Goal: Task Accomplishment & Management: Use online tool/utility

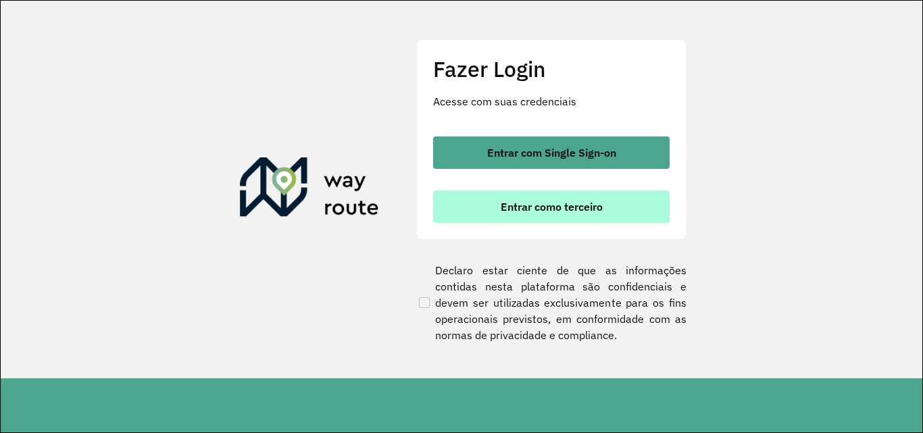
click at [460, 199] on button "Entrar como terceiro" at bounding box center [551, 207] width 237 height 32
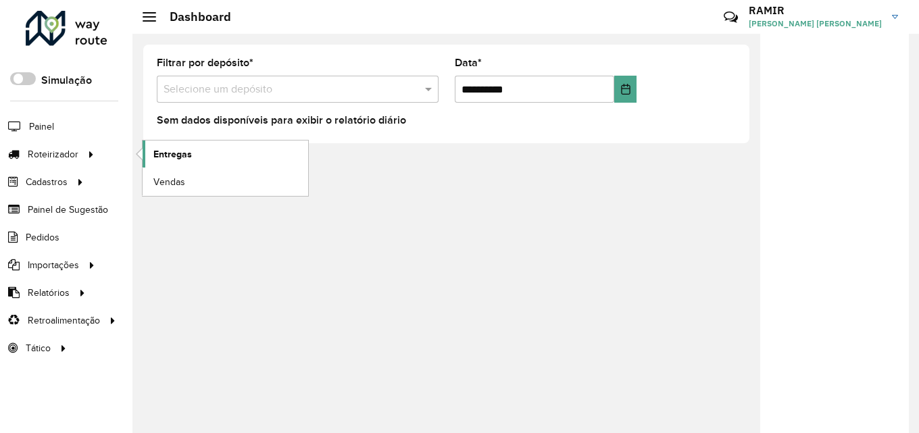
click at [187, 157] on span "Entregas" at bounding box center [172, 154] width 39 height 14
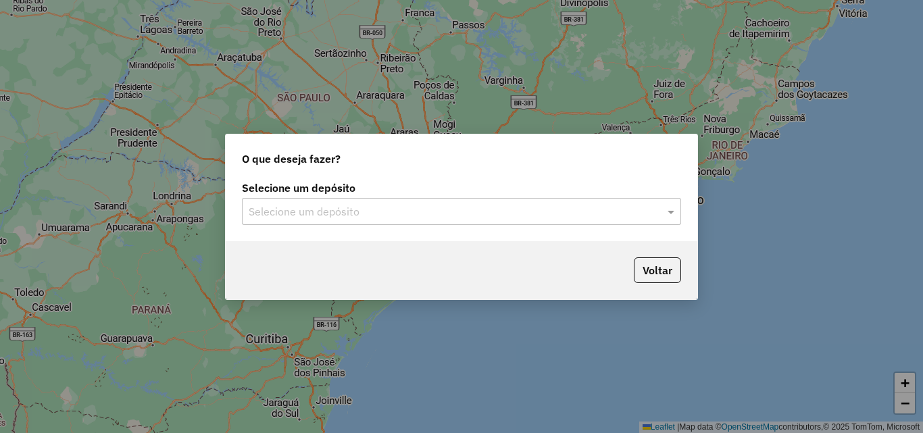
click at [430, 208] on input "text" at bounding box center [448, 212] width 399 height 16
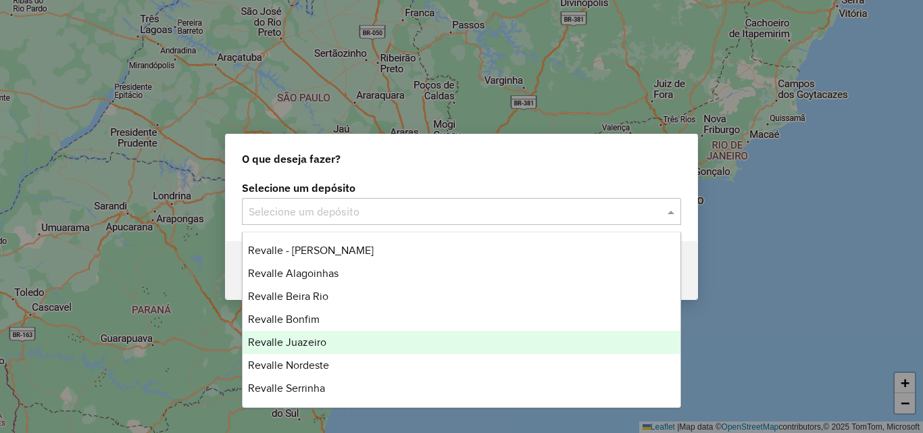
click at [325, 337] on span "Revalle Juazeiro" at bounding box center [287, 342] width 78 height 11
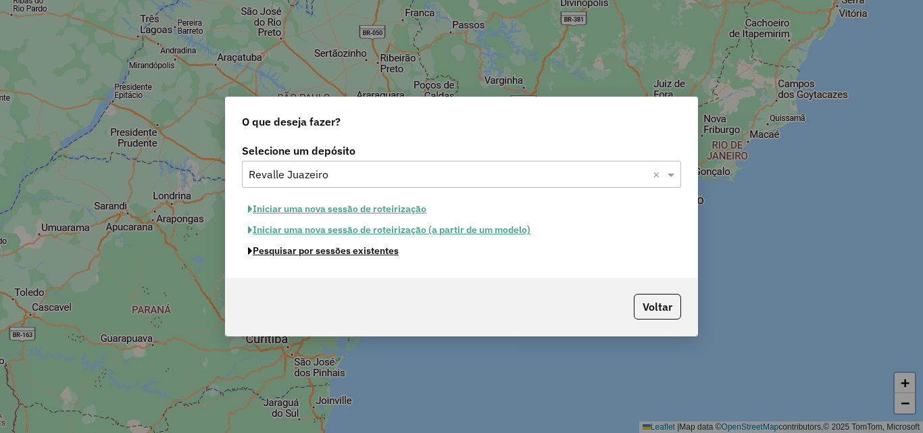
click at [389, 250] on button "Pesquisar por sessões existentes" at bounding box center [323, 251] width 163 height 21
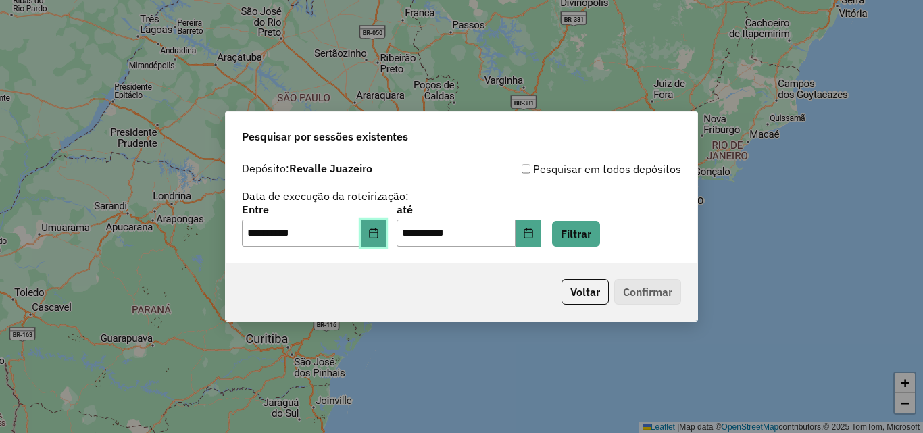
click at [372, 220] on button "Choose Date" at bounding box center [374, 233] width 26 height 27
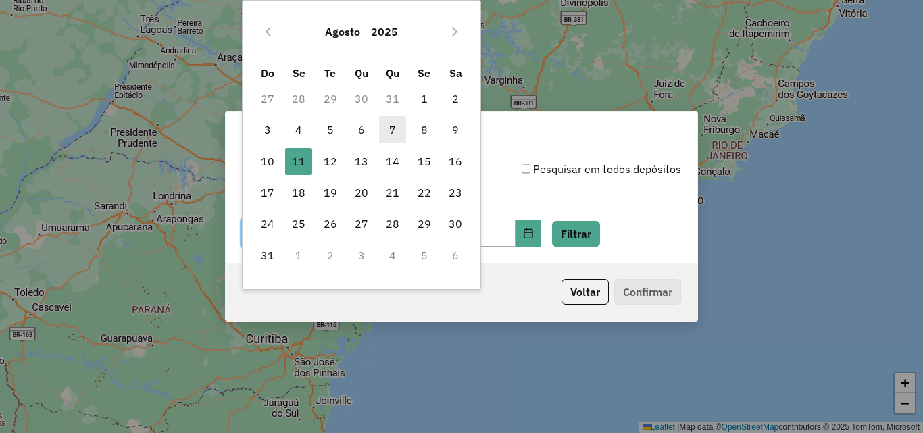
click at [403, 128] on span "7" at bounding box center [392, 129] width 27 height 27
type input "**********"
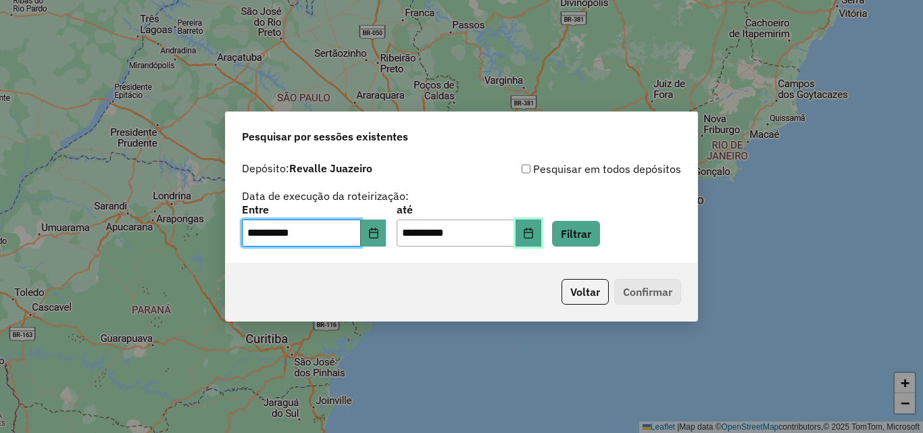
click at [534, 235] on icon "Choose Date" at bounding box center [528, 233] width 11 height 11
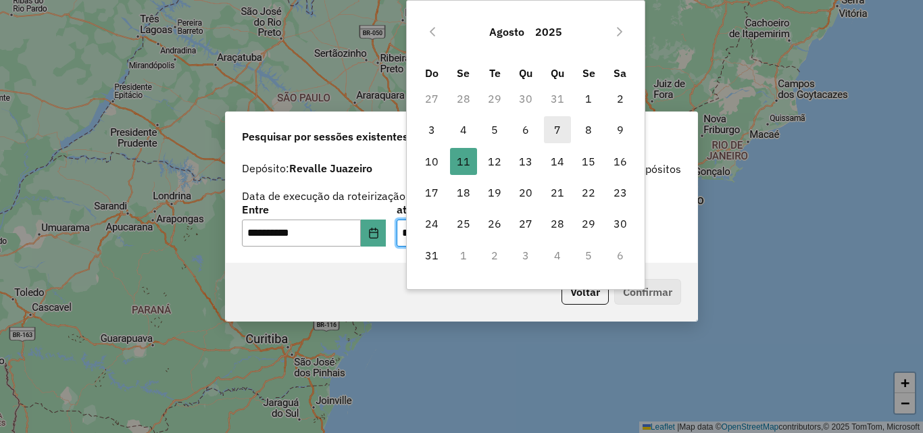
click at [553, 128] on span "7" at bounding box center [557, 129] width 27 height 27
type input "**********"
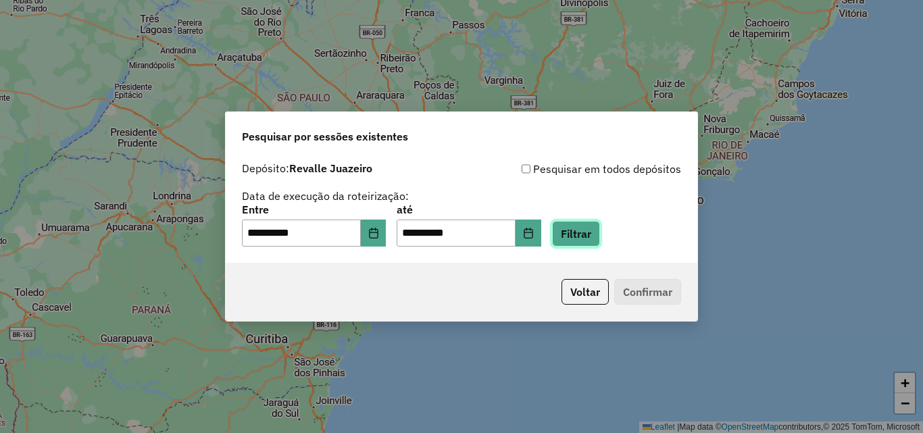
click at [600, 233] on button "Filtrar" at bounding box center [576, 234] width 48 height 26
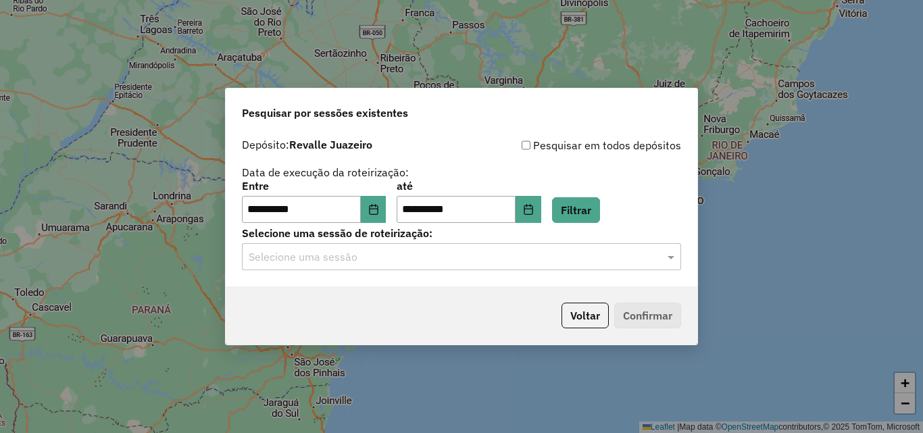
click at [429, 262] on input "text" at bounding box center [448, 257] width 399 height 16
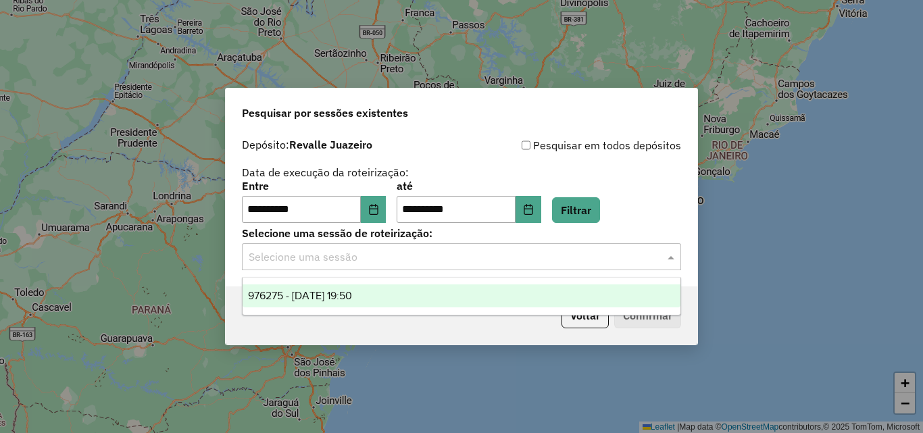
click at [383, 293] on div "976275 - 07/08/2025 19:50" at bounding box center [462, 296] width 438 height 23
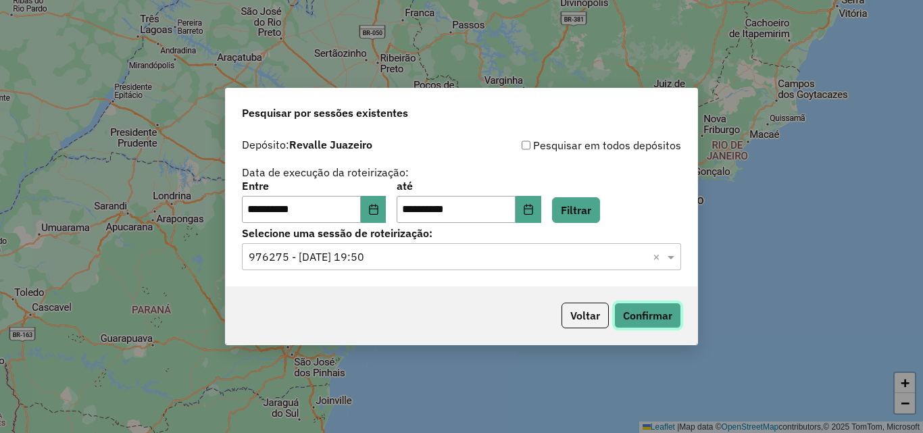
click at [656, 316] on button "Confirmar" at bounding box center [647, 316] width 67 height 26
click at [646, 311] on button "Confirmar" at bounding box center [647, 316] width 67 height 26
click at [379, 208] on icon "Choose Date" at bounding box center [373, 209] width 11 height 11
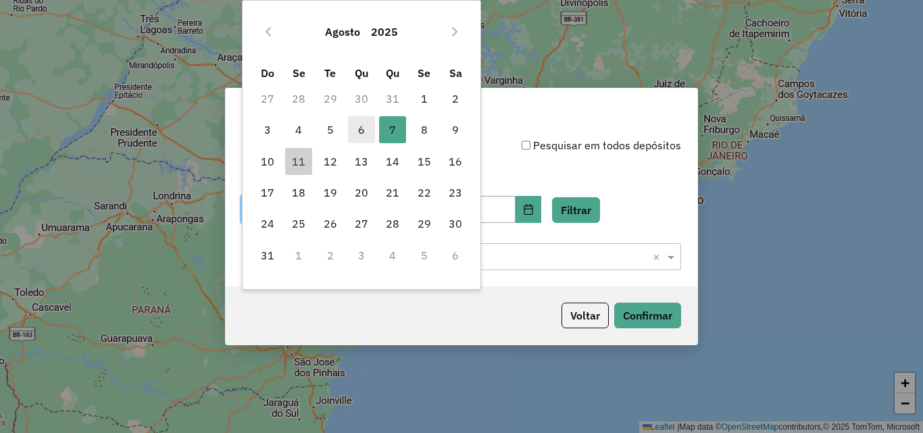
click at [364, 130] on span "6" at bounding box center [361, 129] width 27 height 27
type input "**********"
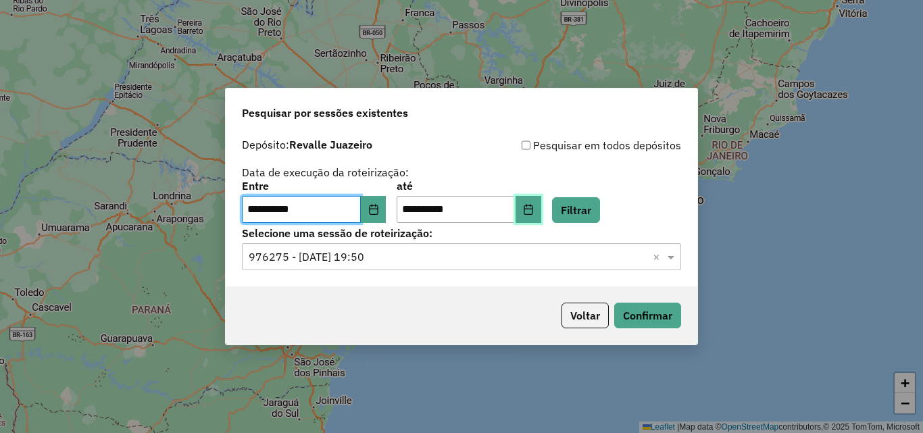
click at [541, 203] on button "Choose Date" at bounding box center [529, 209] width 26 height 27
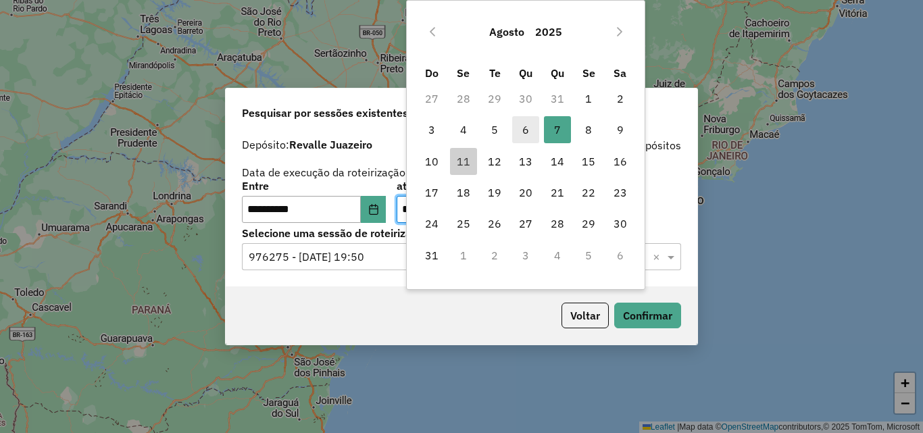
click at [528, 130] on span "6" at bounding box center [525, 129] width 27 height 27
type input "**********"
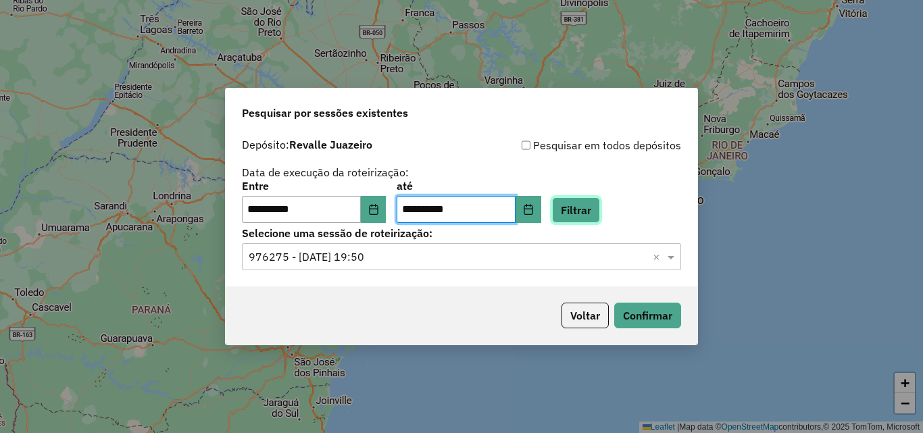
click at [599, 211] on button "Filtrar" at bounding box center [576, 210] width 48 height 26
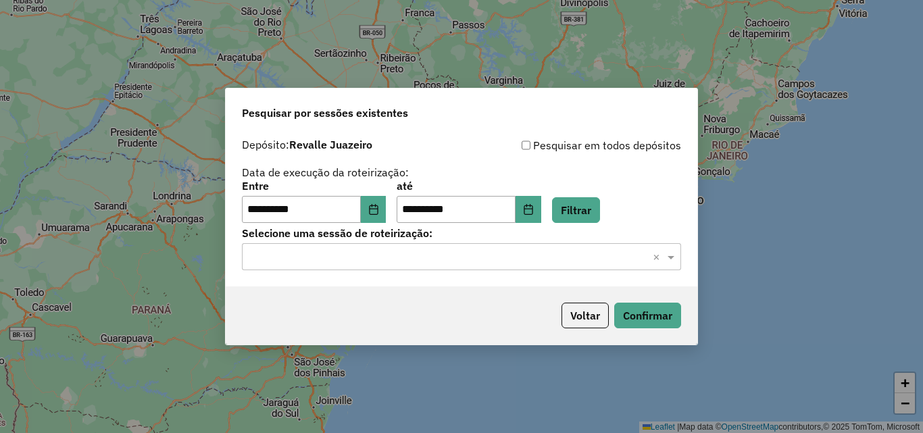
click at [313, 261] on input "text" at bounding box center [448, 257] width 399 height 16
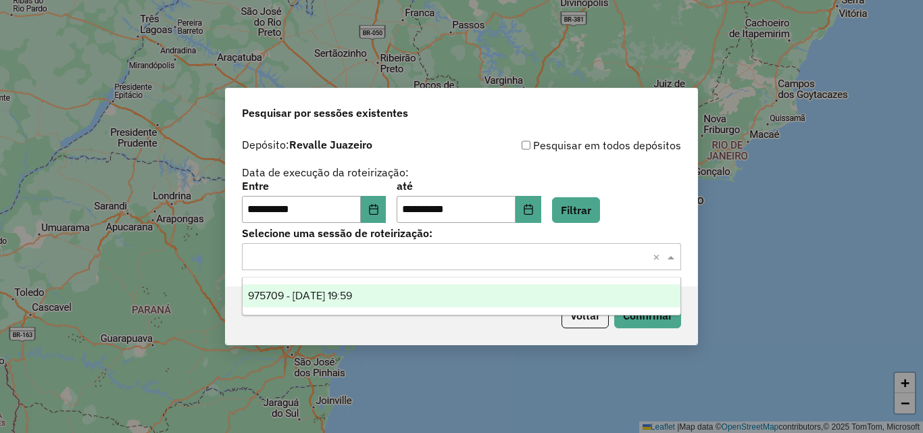
click at [319, 289] on div "975709 - 06/08/2025 19:59" at bounding box center [462, 296] width 438 height 23
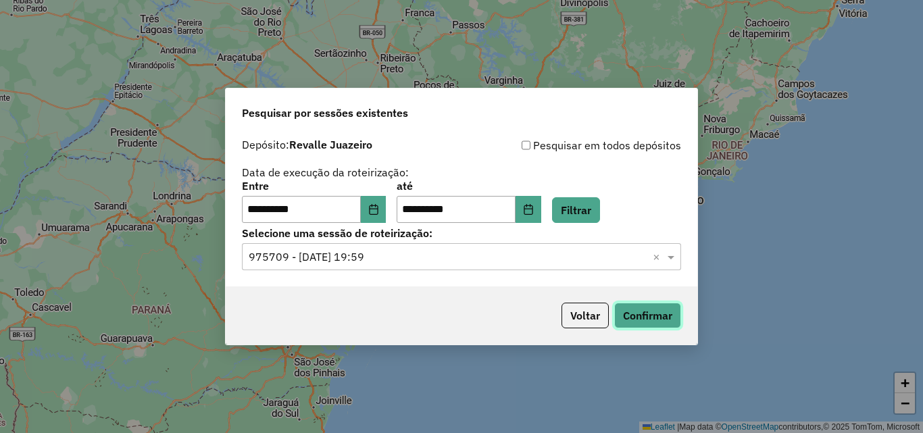
click at [631, 310] on button "Confirmar" at bounding box center [647, 316] width 67 height 26
click at [654, 308] on button "Confirmar" at bounding box center [647, 316] width 67 height 26
click at [660, 306] on button "Confirmar" at bounding box center [647, 316] width 67 height 26
click at [623, 308] on button "Confirmar" at bounding box center [647, 316] width 67 height 26
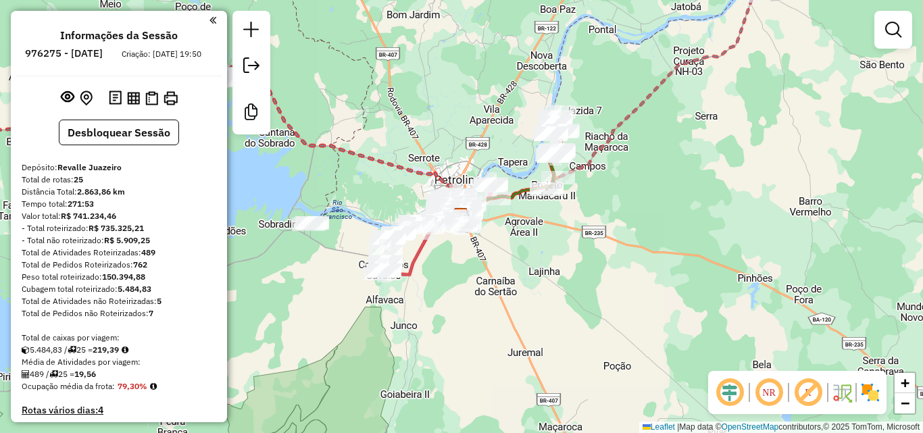
click at [692, 209] on div "Janela de atendimento Grade de atendimento Capacidade Transportadoras Veículos …" at bounding box center [461, 216] width 923 height 433
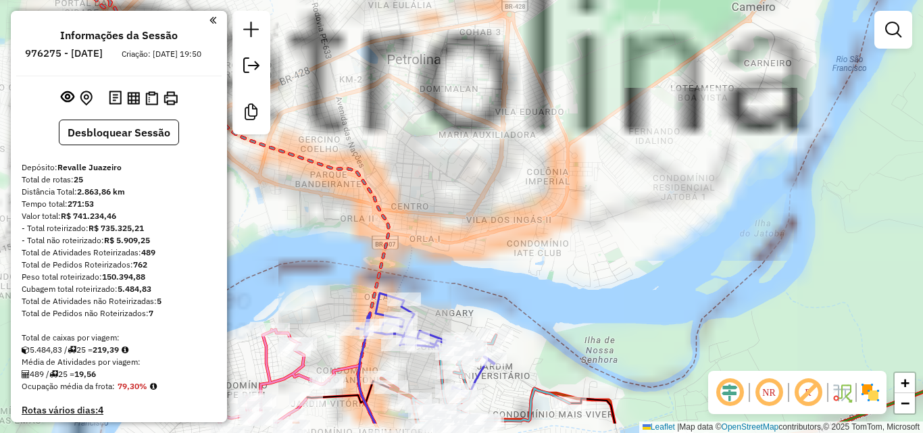
drag, startPoint x: 415, startPoint y: 277, endPoint x: 413, endPoint y: 83, distance: 194.0
click at [413, 83] on div "Janela de atendimento Grade de atendimento Capacidade Transportadoras Veículos …" at bounding box center [461, 216] width 923 height 433
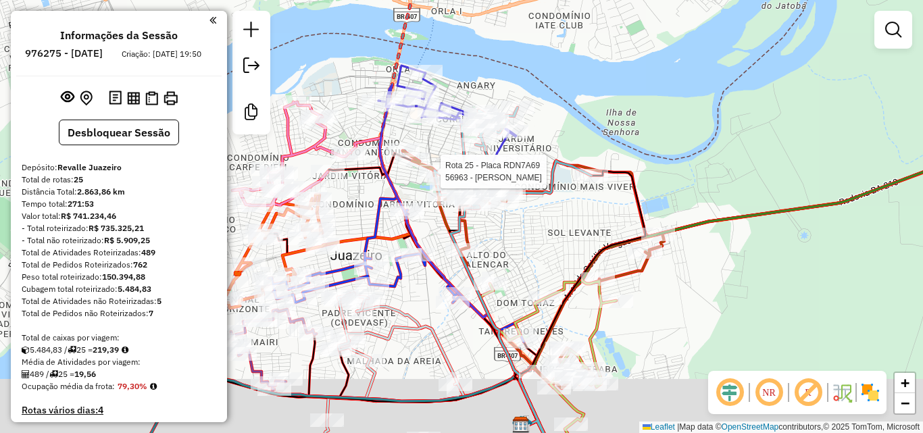
select select "**********"
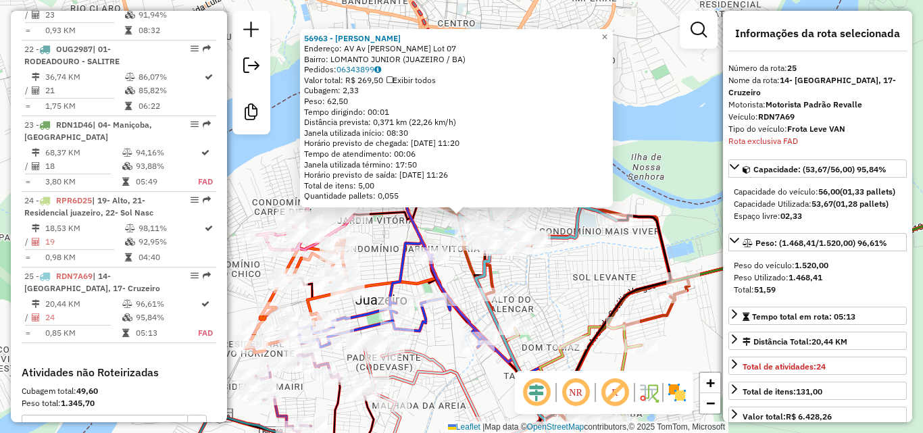
scroll to position [2225, 0]
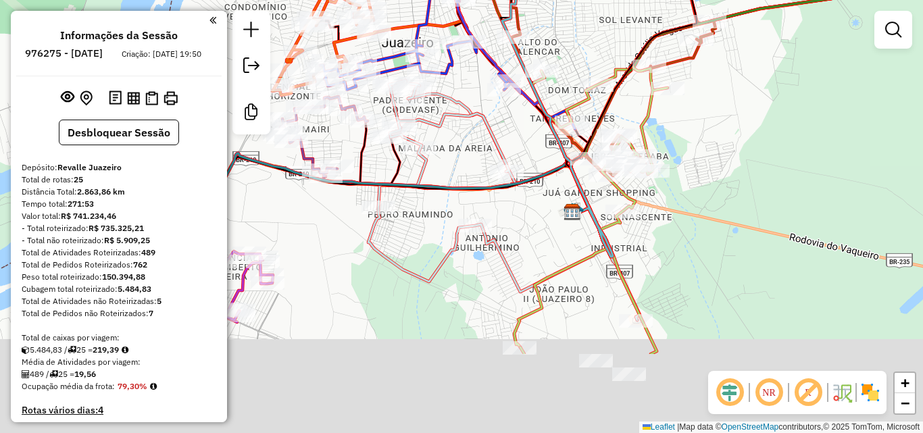
drag, startPoint x: 489, startPoint y: 272, endPoint x: 440, endPoint y: 124, distance: 156.5
click at [440, 124] on div "Janela de atendimento Grade de atendimento Capacidade Transportadoras Veículos …" at bounding box center [461, 216] width 923 height 433
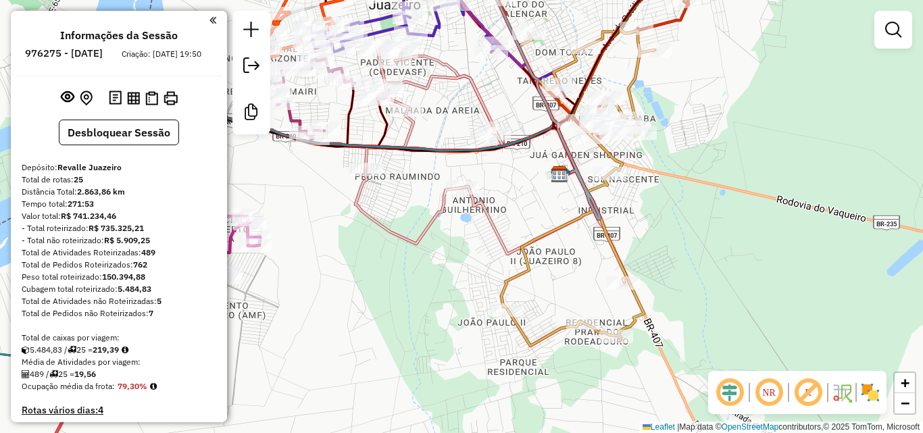
drag, startPoint x: 567, startPoint y: 229, endPoint x: 537, endPoint y: 181, distance: 56.5
click at [539, 183] on icon at bounding box center [548, 239] width 92 height 139
click at [537, 181] on div "Janela de atendimento Grade de atendimento Capacidade Transportadoras Veículos …" at bounding box center [461, 216] width 923 height 433
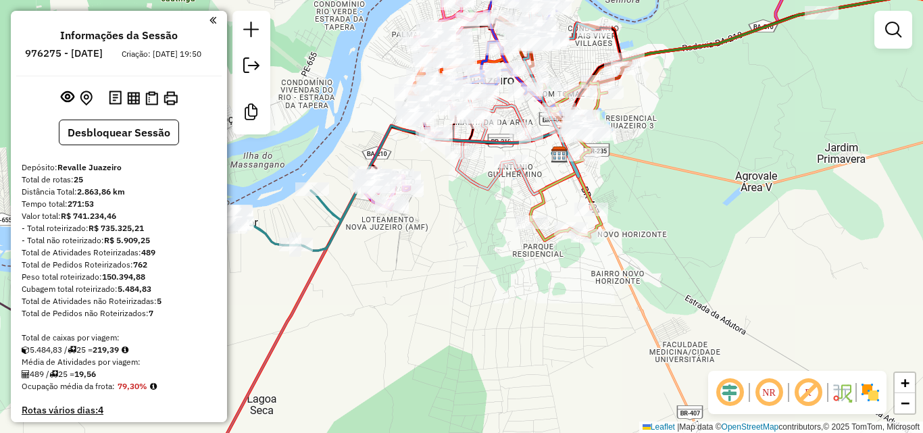
drag, startPoint x: 495, startPoint y: 198, endPoint x: 535, endPoint y: 368, distance: 174.1
click at [531, 335] on div "Janela de atendimento Grade de atendimento Capacidade Transportadoras Veículos …" at bounding box center [461, 216] width 923 height 433
click at [535, 368] on div "Janela de atendimento Grade de atendimento Capacidade Transportadoras Veículos …" at bounding box center [461, 216] width 923 height 433
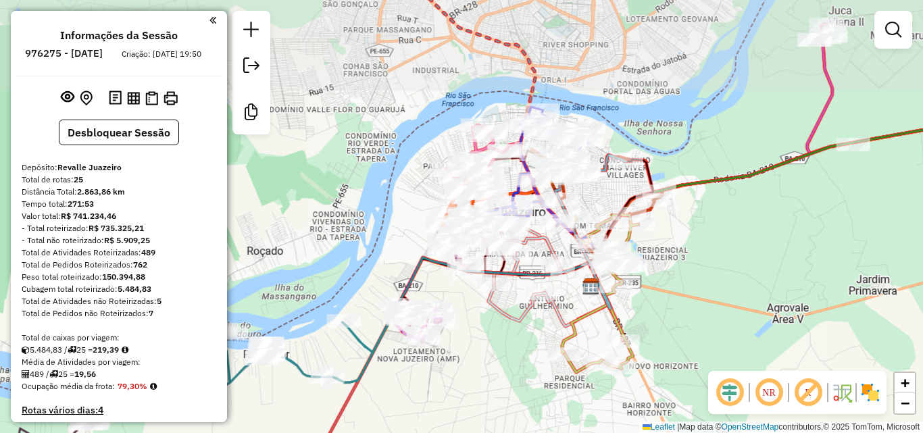
click at [535, 368] on div "Janela de atendimento Grade de atendimento Capacidade Transportadoras Veículos …" at bounding box center [461, 216] width 923 height 433
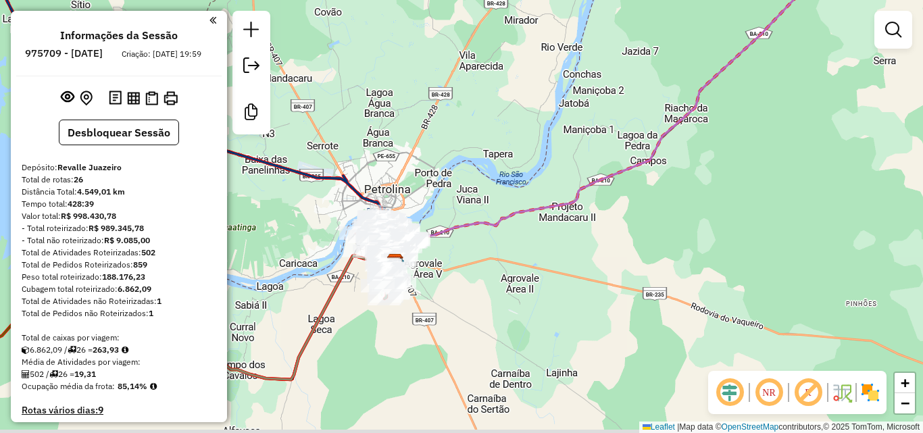
drag, startPoint x: 351, startPoint y: 220, endPoint x: 383, endPoint y: 172, distance: 57.9
click at [383, 172] on icon at bounding box center [162, 116] width 475 height 304
select select "**********"
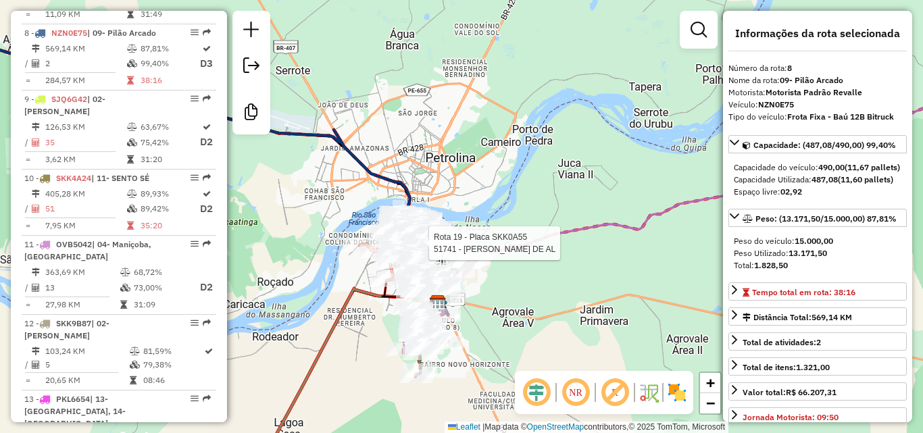
scroll to position [1016, 0]
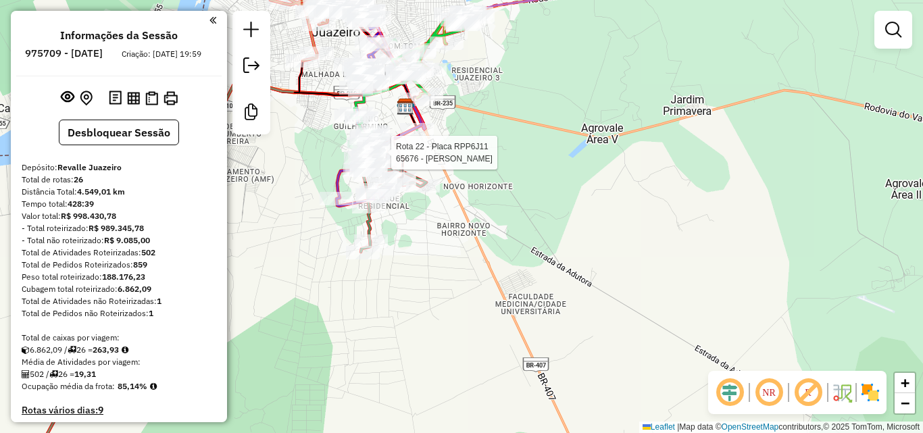
select select "**********"
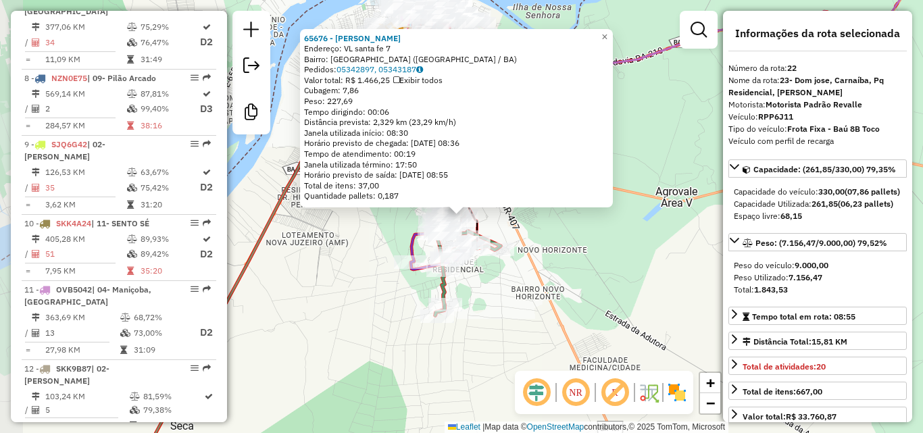
click at [454, 149] on div "65676 - AISLAN VICTOR SOUZA Endereço: VL santa fe 7 Bairro: VILA NOVA FE (JUAZE…" at bounding box center [456, 117] width 305 height 169
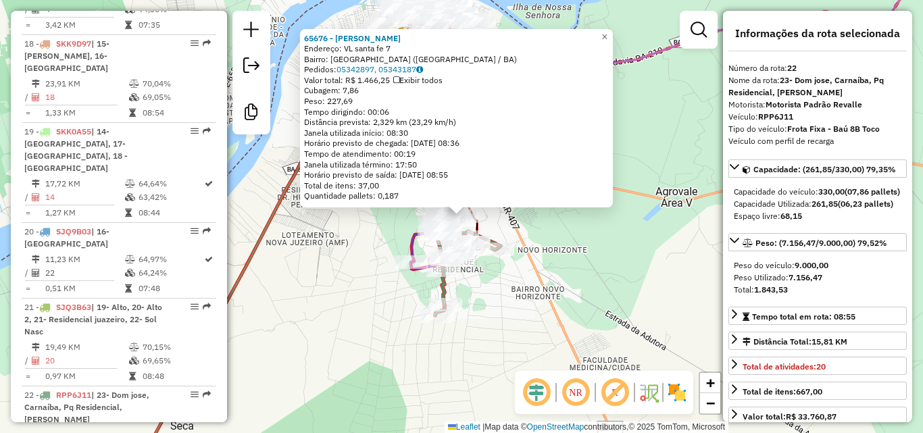
scroll to position [2016, 0]
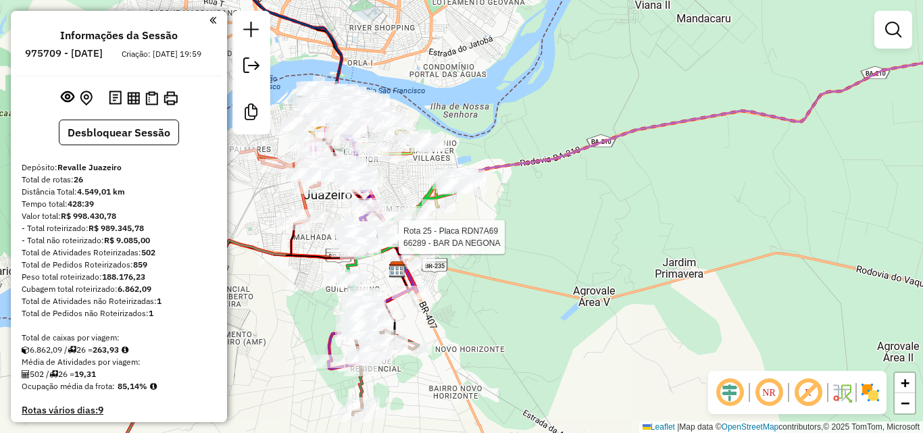
select select "**********"
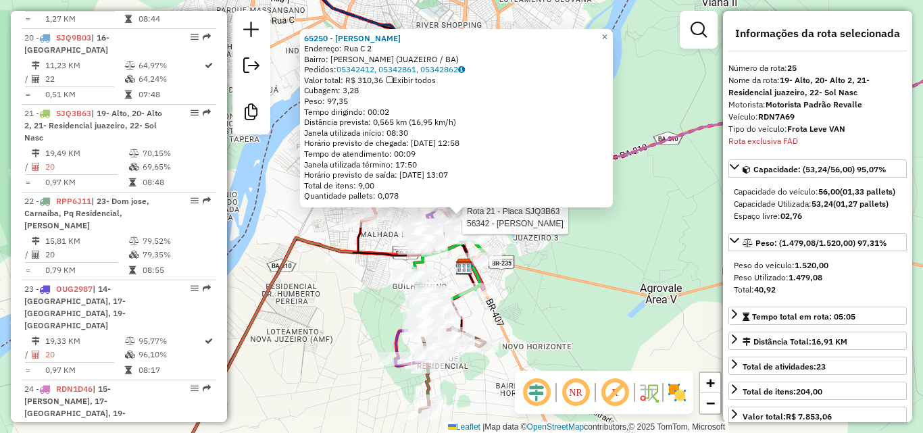
scroll to position [2231, 0]
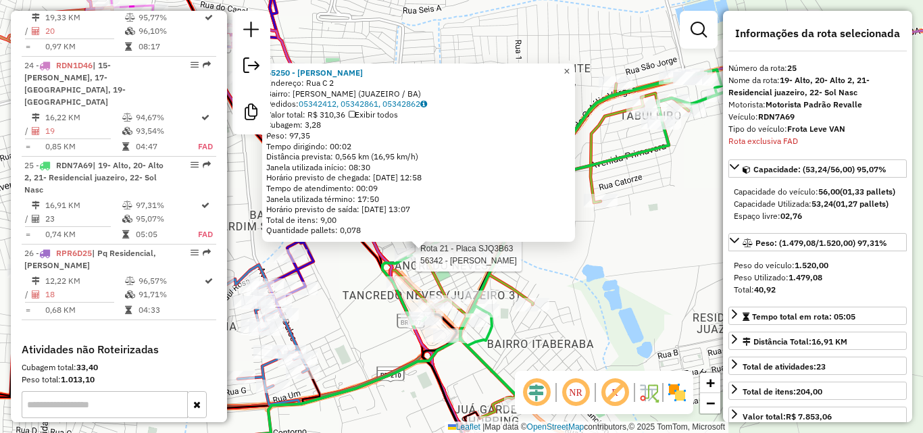
click at [570, 66] on span "×" at bounding box center [567, 71] width 6 height 11
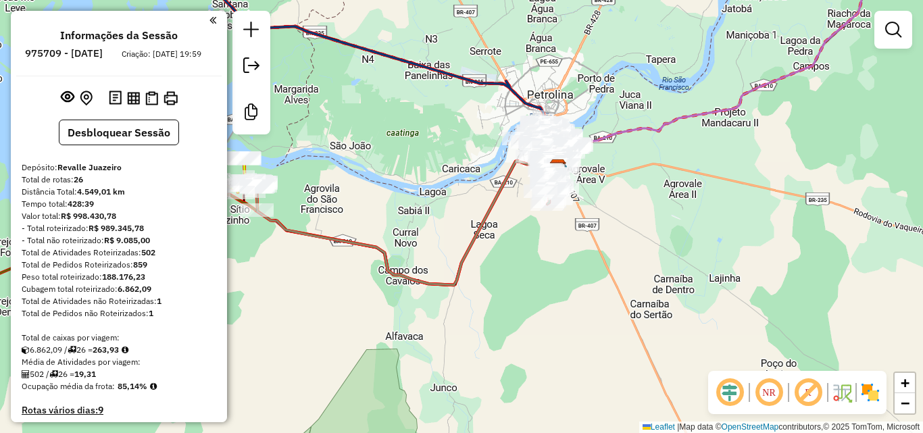
drag, startPoint x: 518, startPoint y: 210, endPoint x: 472, endPoint y: 222, distance: 47.5
click at [500, 216] on div "Janela de atendimento Grade de atendimento Capacidade Transportadoras Veículos …" at bounding box center [461, 216] width 923 height 433
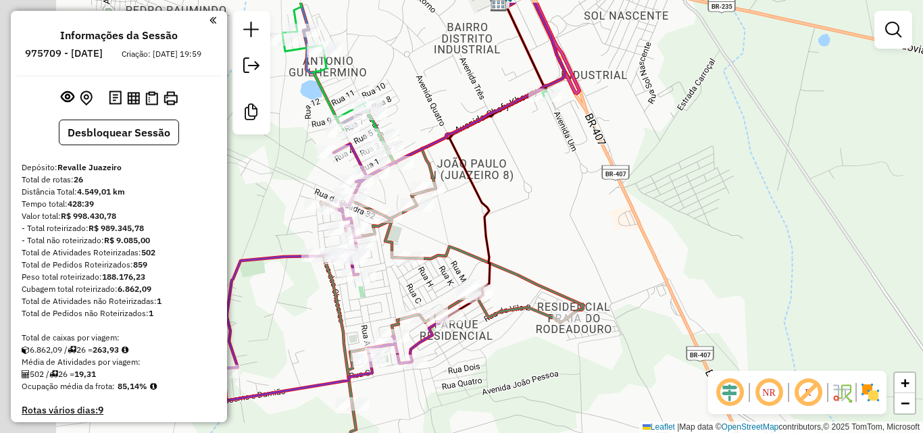
drag, startPoint x: 396, startPoint y: 179, endPoint x: 490, endPoint y: 313, distance: 163.5
click at [481, 269] on div "Janela de atendimento Grade de atendimento Capacidade Transportadoras Veículos …" at bounding box center [461, 216] width 923 height 433
click at [490, 310] on icon at bounding box center [452, 329] width 263 height 387
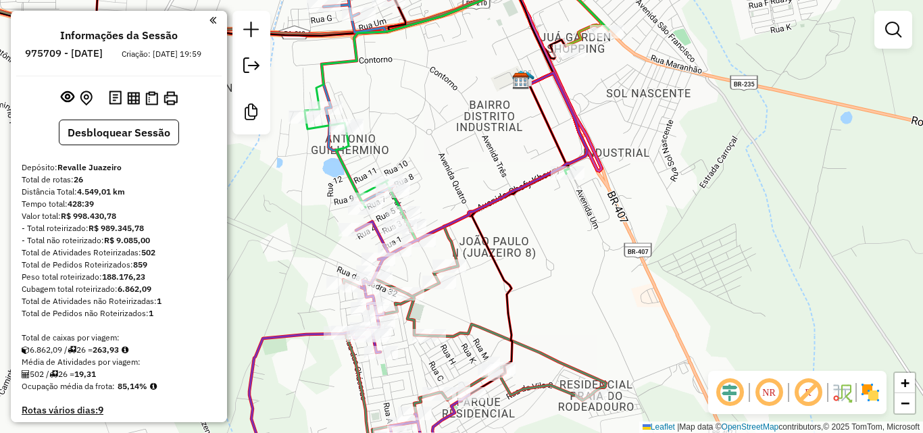
drag, startPoint x: 519, startPoint y: 218, endPoint x: 552, endPoint y: 353, distance: 138.4
click at [552, 353] on div "Janela de atendimento Grade de atendimento Capacidade Transportadoras Veículos …" at bounding box center [461, 216] width 923 height 433
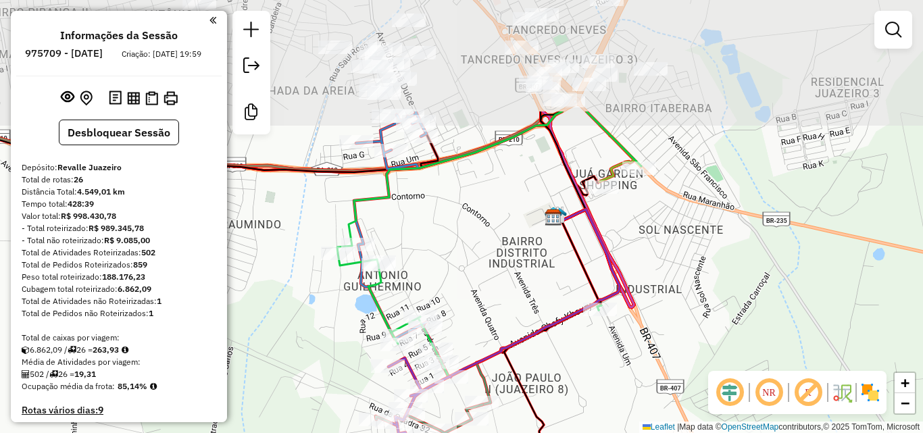
click at [552, 353] on div "Janela de atendimento Grade de atendimento Capacidade Transportadoras Veículos …" at bounding box center [461, 216] width 923 height 433
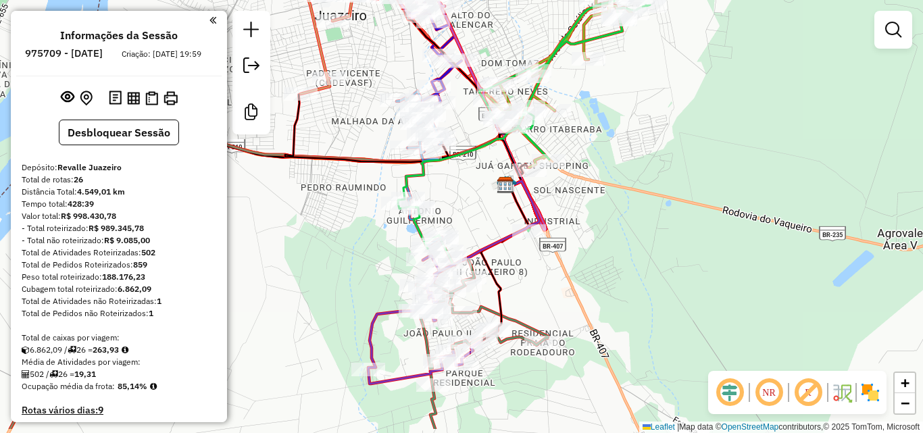
drag, startPoint x: 570, startPoint y: 324, endPoint x: 519, endPoint y: 266, distance: 76.6
click at [519, 266] on div "Janela de atendimento Grade de atendimento Capacidade Transportadoras Veículos …" at bounding box center [461, 216] width 923 height 433
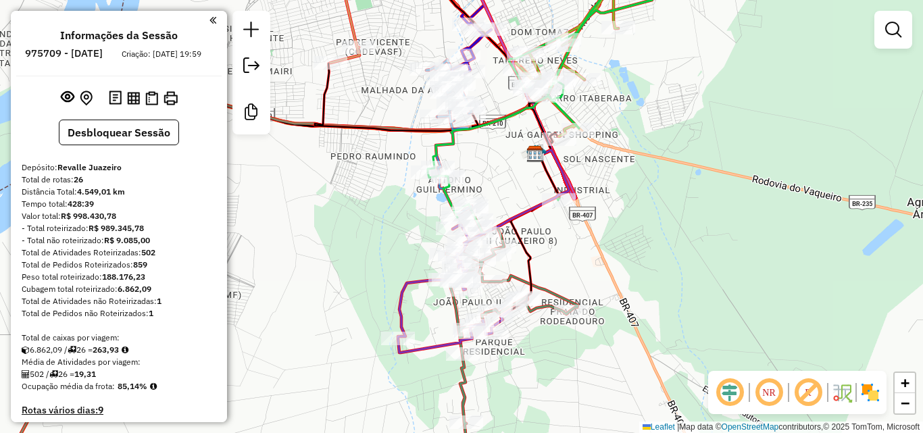
drag, startPoint x: 493, startPoint y: 145, endPoint x: 541, endPoint y: 218, distance: 88.3
click at [533, 205] on div "Janela de atendimento Grade de atendimento Capacidade Transportadoras Veículos …" at bounding box center [461, 216] width 923 height 433
click at [543, 220] on div "Janela de atendimento Grade de atendimento Capacidade Transportadoras Veículos …" at bounding box center [461, 216] width 923 height 433
